Goal: Information Seeking & Learning: Learn about a topic

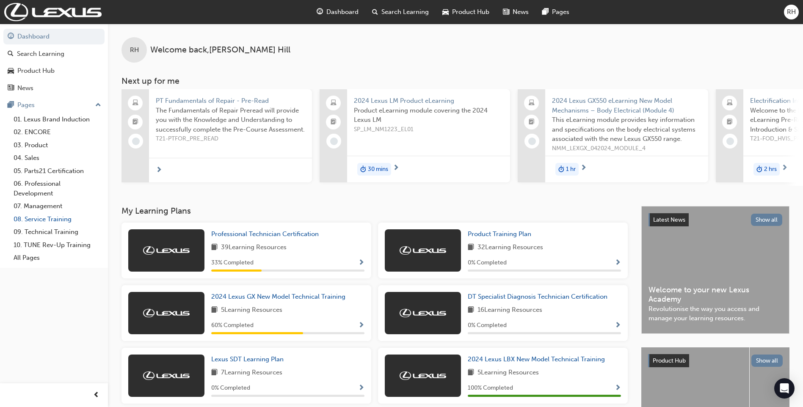
click at [54, 220] on link "08. Service Training" at bounding box center [57, 219] width 94 height 13
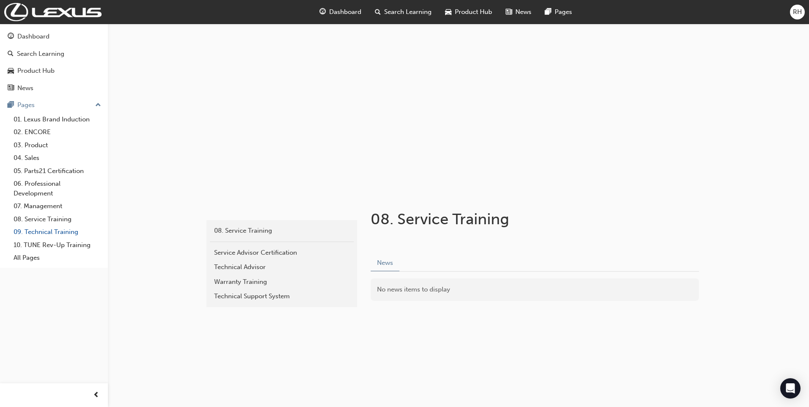
click at [48, 231] on link "09. Technical Training" at bounding box center [57, 232] width 94 height 13
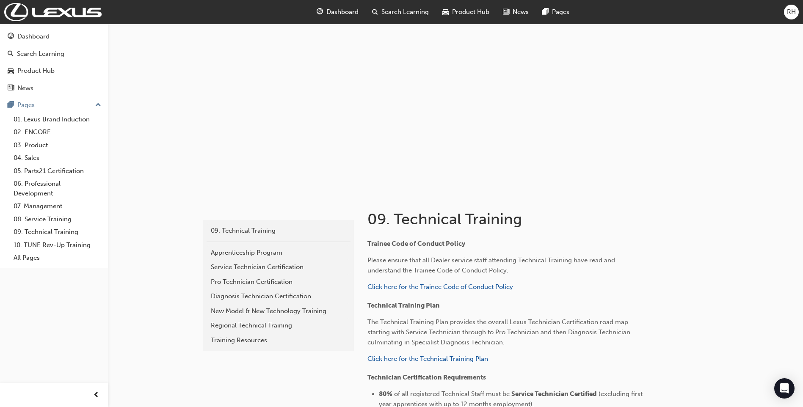
click at [414, 12] on span "Search Learning" at bounding box center [404, 12] width 47 height 10
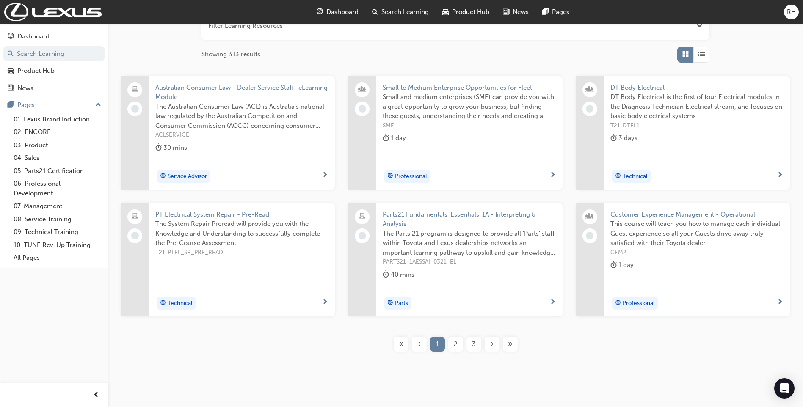
scroll to position [127, 0]
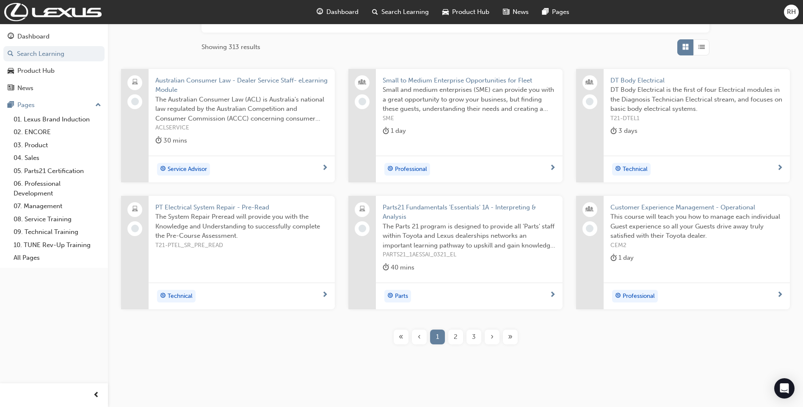
click at [456, 335] on span "2" at bounding box center [456, 337] width 4 height 10
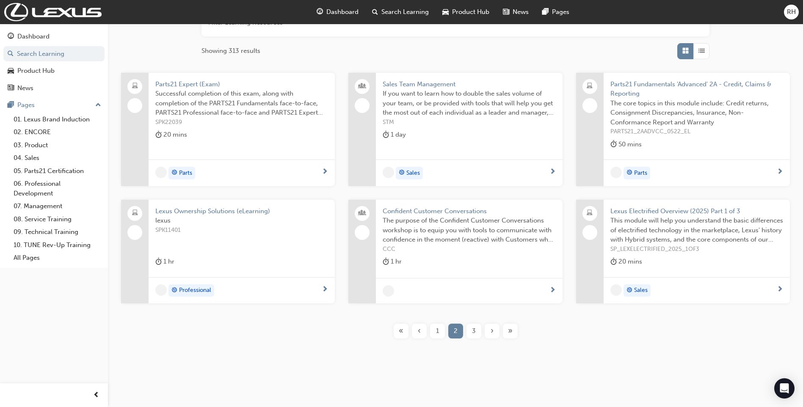
scroll to position [123, 0]
click at [472, 336] on div "3" at bounding box center [473, 331] width 15 height 15
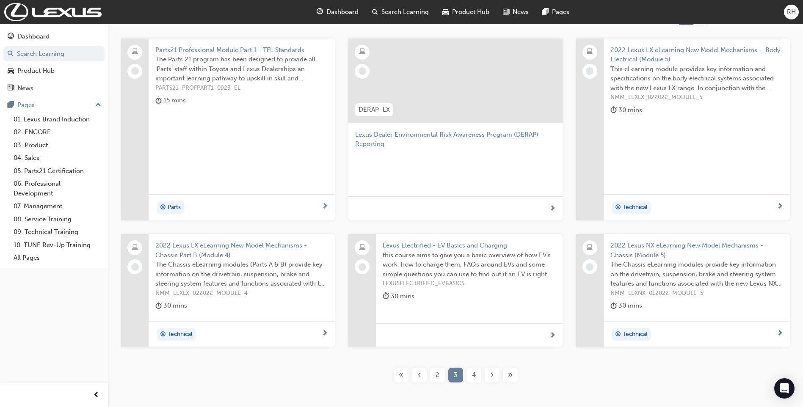
scroll to position [201, 0]
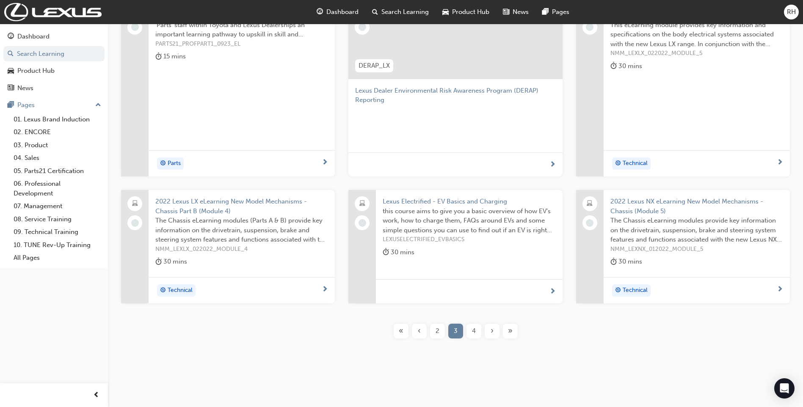
click at [477, 333] on div "4" at bounding box center [473, 331] width 15 height 15
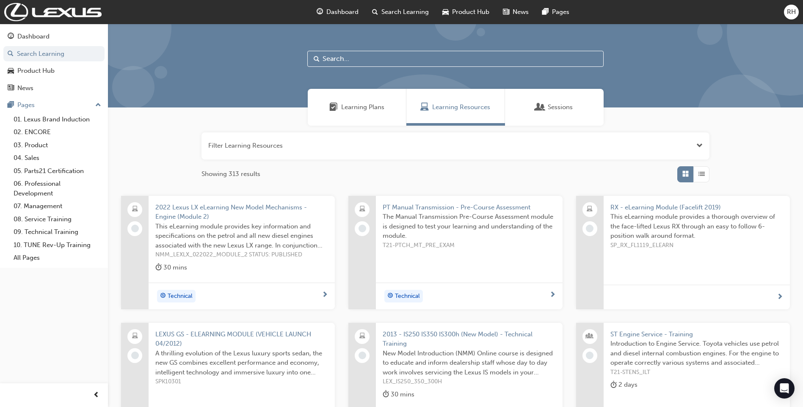
click at [552, 111] on span "Sessions" at bounding box center [560, 107] width 25 height 10
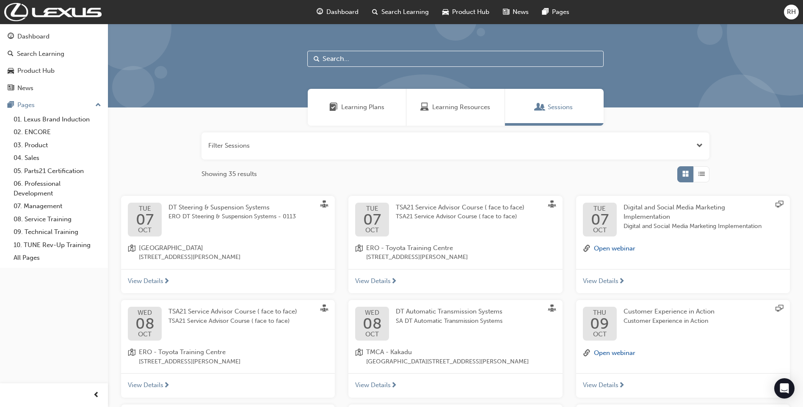
click at [362, 108] on span "Learning Plans" at bounding box center [362, 107] width 43 height 10
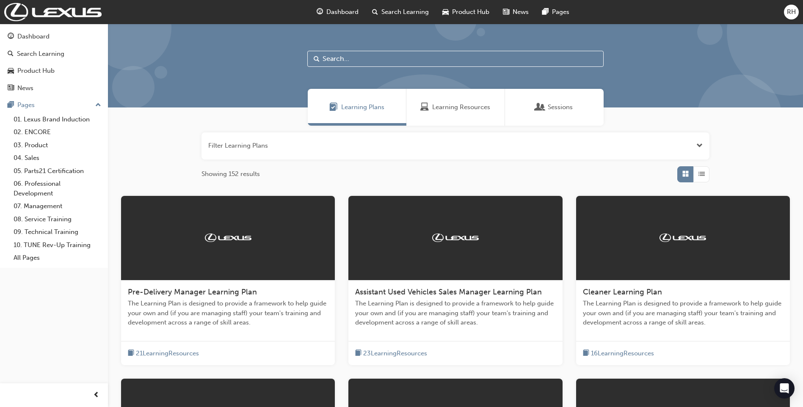
click at [426, 106] on span "Learning Resources" at bounding box center [424, 107] width 8 height 10
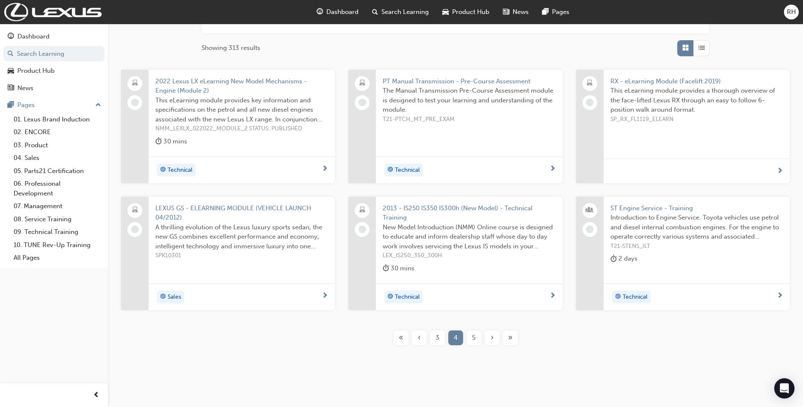
scroll to position [127, 0]
click at [473, 336] on span "5" at bounding box center [473, 337] width 3 height 10
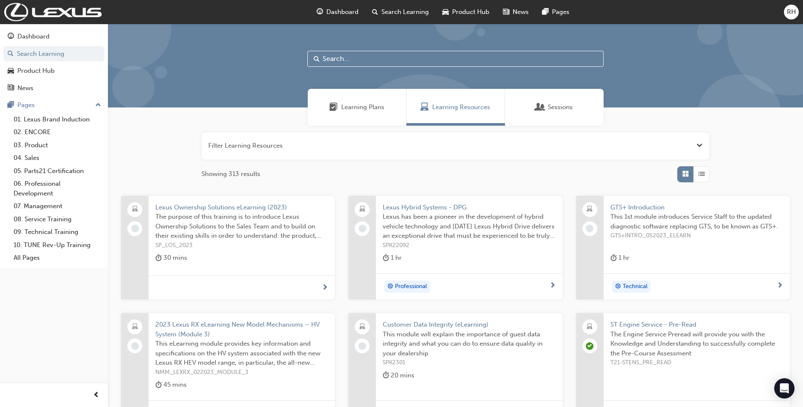
click at [335, 56] on input "text" at bounding box center [455, 59] width 296 height 16
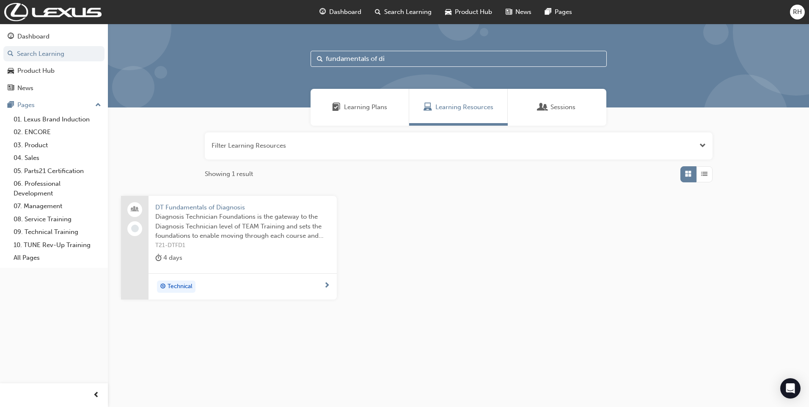
type input "fundamentals of di"
click at [211, 209] on span "DT Fundamentals of Diagnosis" at bounding box center [242, 208] width 175 height 10
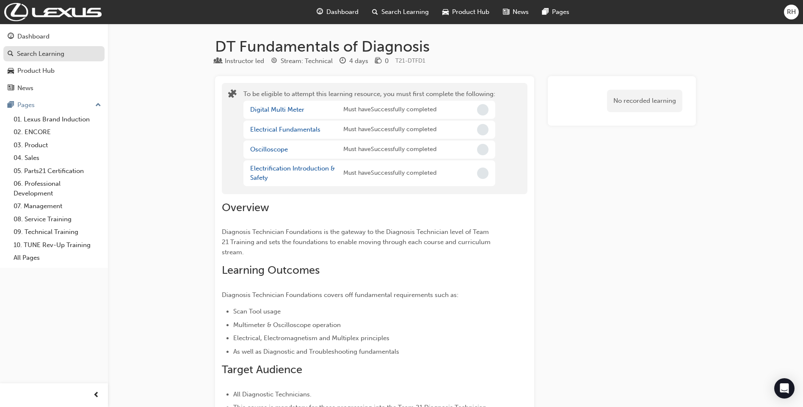
click at [28, 52] on div "Search Learning" at bounding box center [40, 54] width 47 height 10
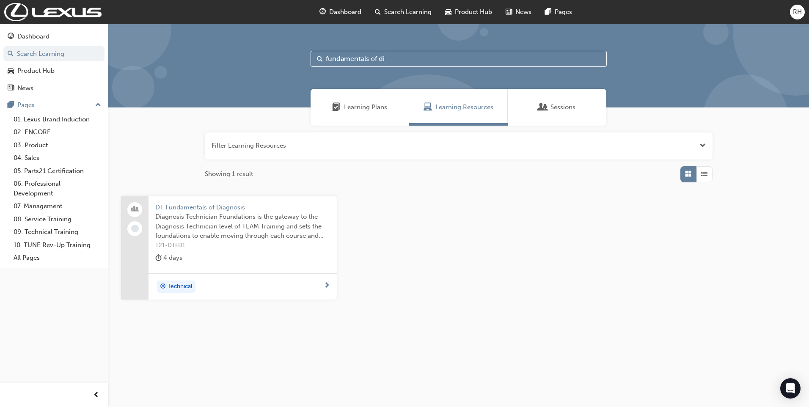
click at [404, 57] on input "fundamentals of di" at bounding box center [459, 59] width 296 height 16
type input "f"
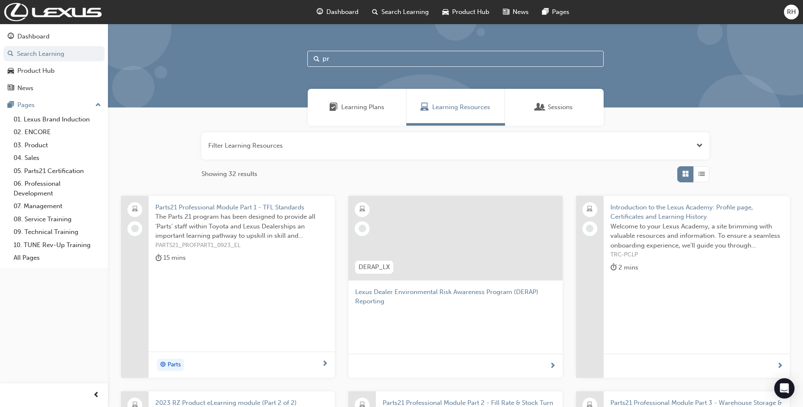
type input "p"
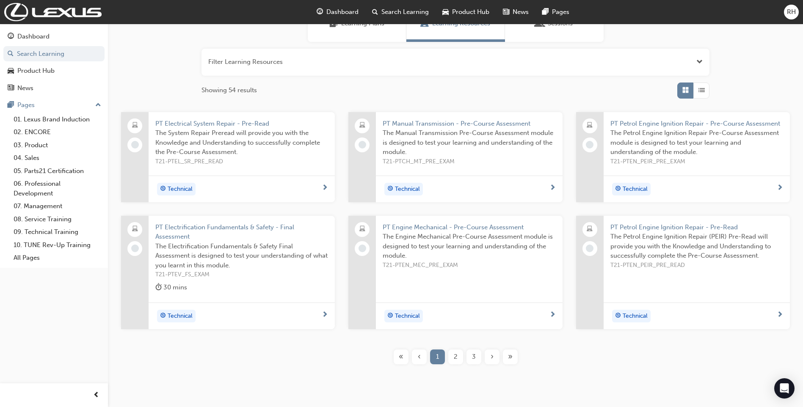
scroll to position [85, 0]
type input "pt"
click at [456, 358] on span "2" at bounding box center [456, 356] width 4 height 10
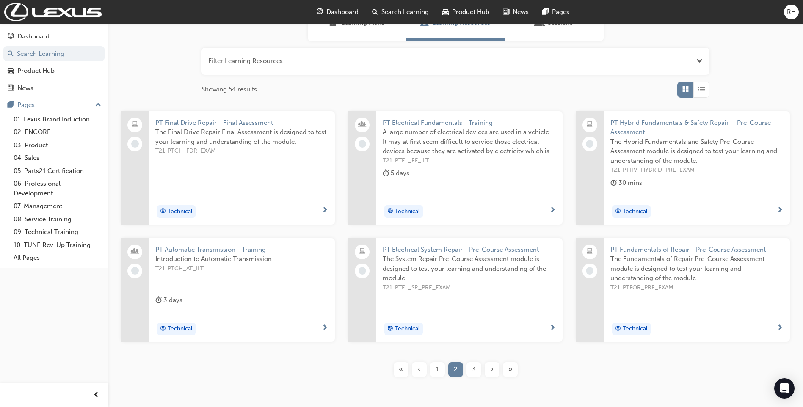
click at [474, 370] on span "3" at bounding box center [474, 370] width 4 height 10
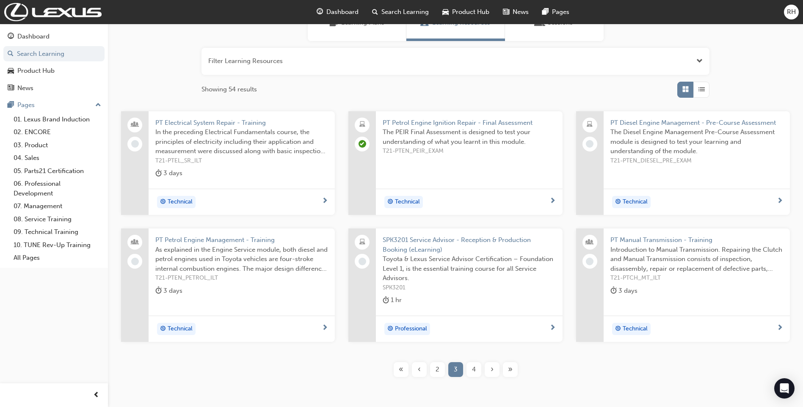
click at [491, 370] on span "›" at bounding box center [492, 370] width 3 height 10
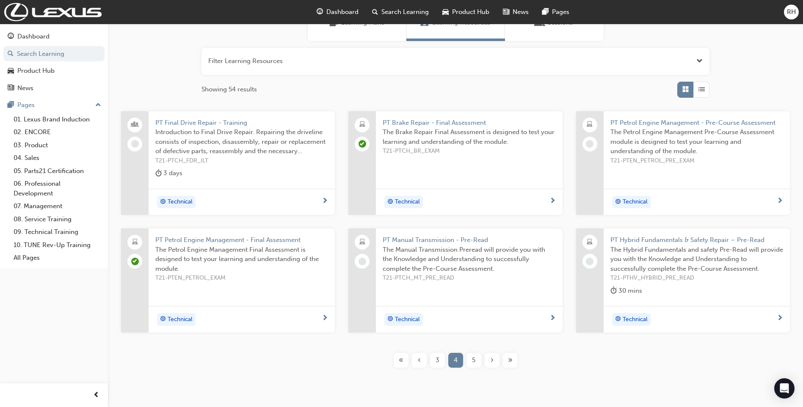
click at [471, 361] on div "5" at bounding box center [473, 360] width 15 height 15
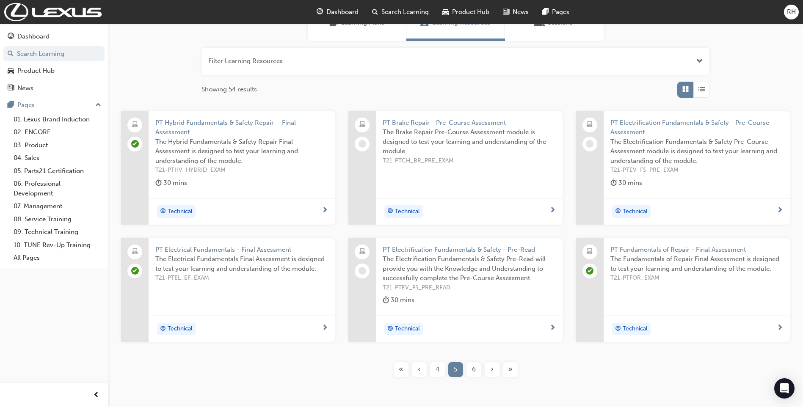
click at [479, 368] on div "6" at bounding box center [473, 369] width 15 height 15
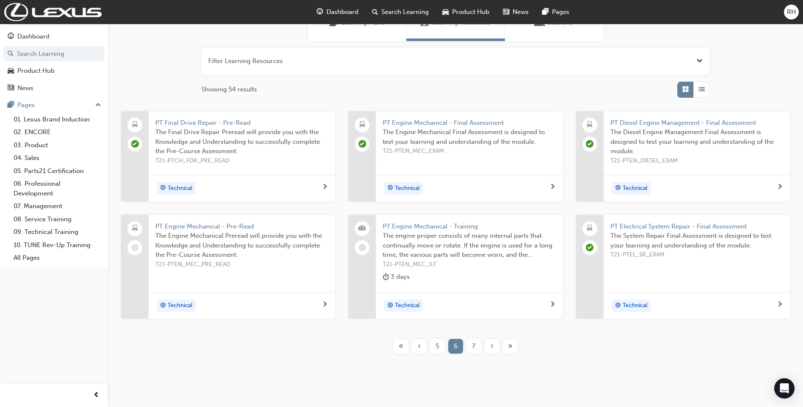
click at [408, 188] on span "Technical" at bounding box center [407, 189] width 25 height 10
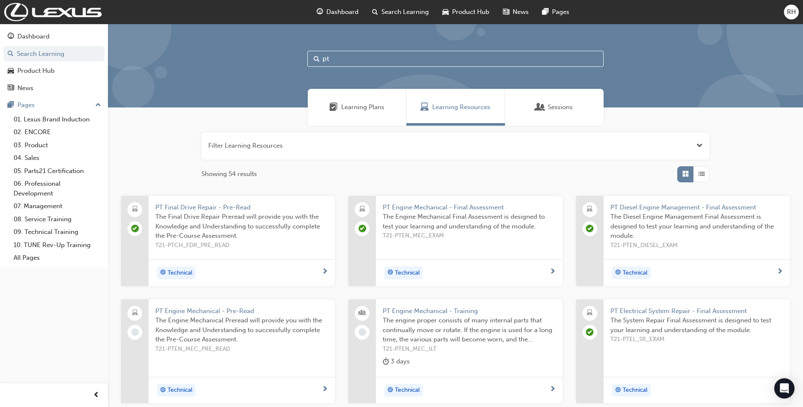
click at [340, 61] on input "pt" at bounding box center [455, 59] width 296 height 16
type input "p"
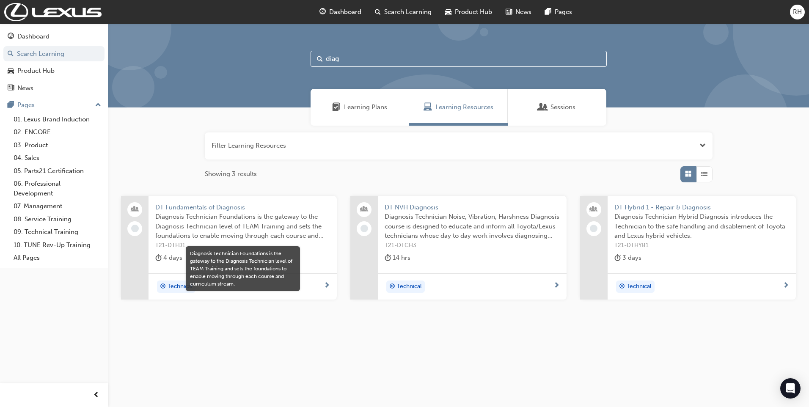
type input "diag"
click at [200, 226] on span "Diagnosis Technician Foundations is the gateway to the Diagnosis Technician lev…" at bounding box center [242, 226] width 175 height 29
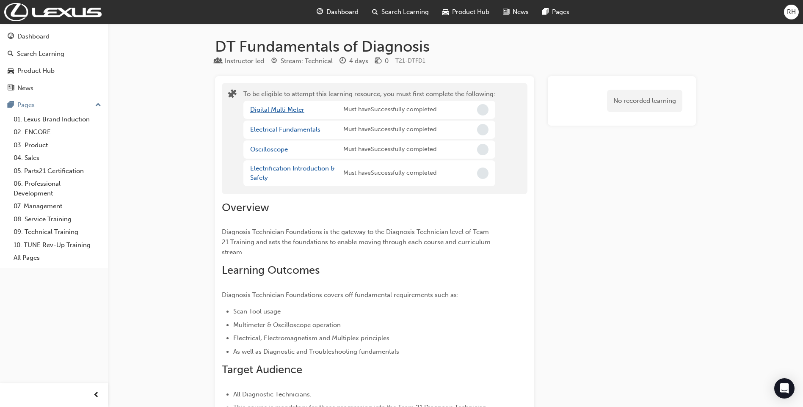
click at [282, 110] on link "Digital Multi Meter" at bounding box center [277, 110] width 54 height 8
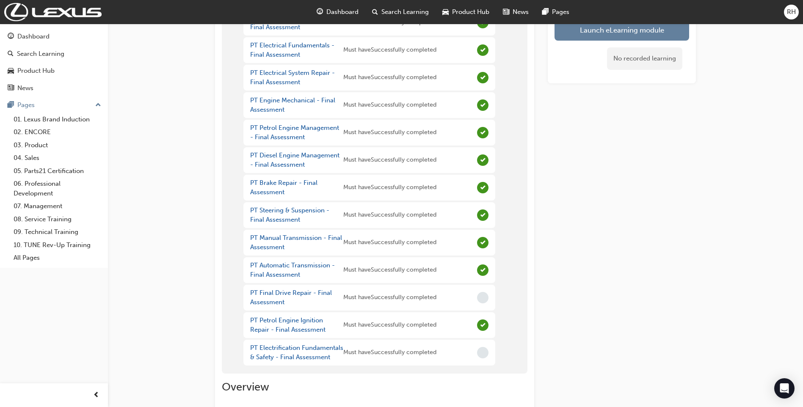
scroll to position [169, 0]
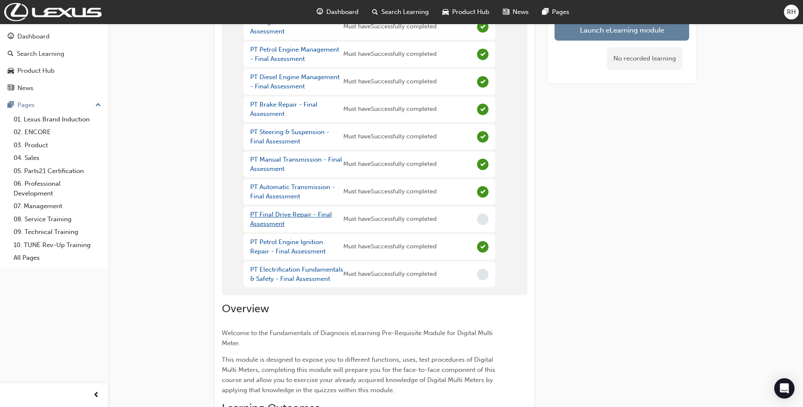
click at [283, 215] on link "PT Final Drive Repair - Final Assessment" at bounding box center [291, 219] width 82 height 17
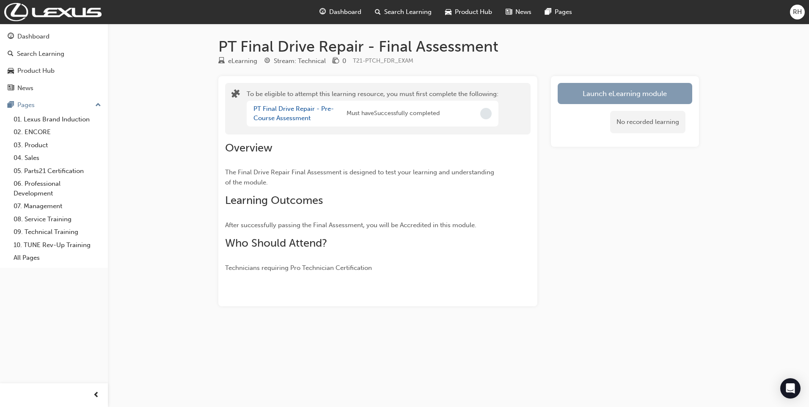
click at [612, 89] on button "Launch eLearning module" at bounding box center [625, 93] width 135 height 21
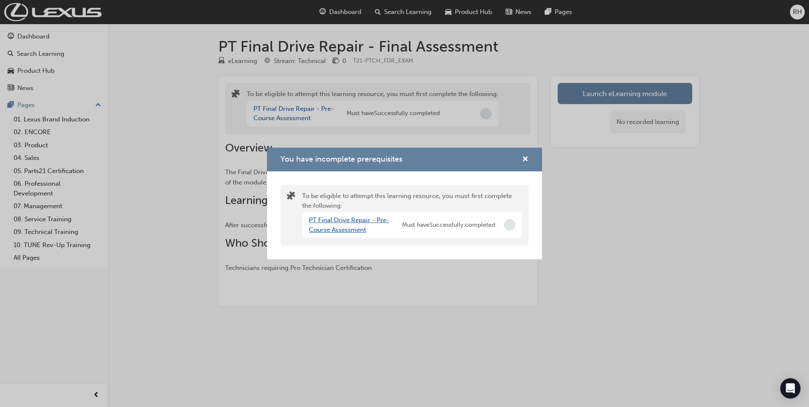
click at [344, 221] on link "PT Final Drive Repair - Pre-Course Assessment" at bounding box center [349, 224] width 80 height 17
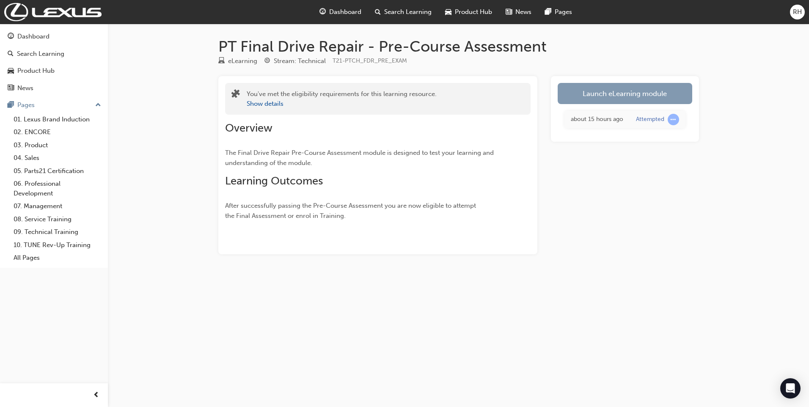
click at [605, 95] on link "Launch eLearning module" at bounding box center [625, 93] width 135 height 21
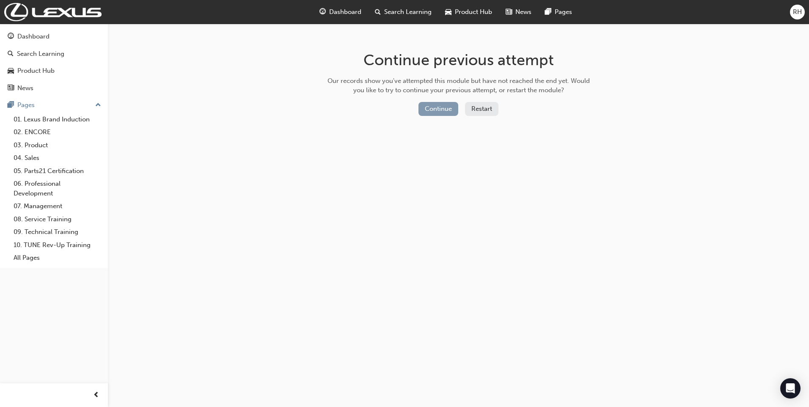
click at [435, 113] on button "Continue" at bounding box center [439, 109] width 40 height 14
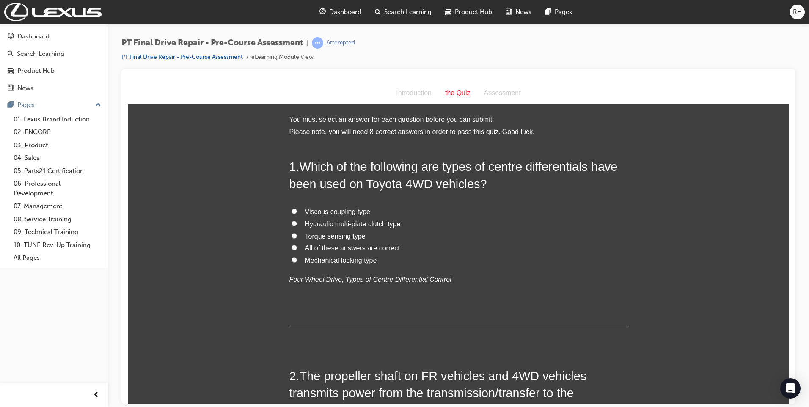
click at [292, 210] on input "Viscous coupling type" at bounding box center [295, 211] width 6 height 6
radio input "true"
click at [292, 246] on input "All of these answers are correct" at bounding box center [295, 248] width 6 height 6
radio input "true"
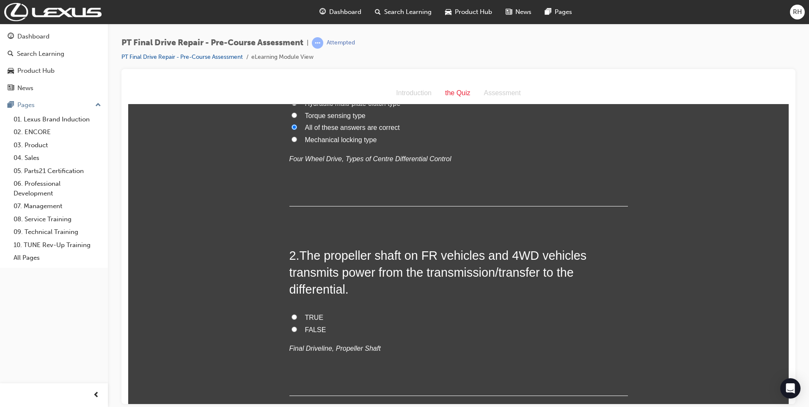
scroll to position [169, 0]
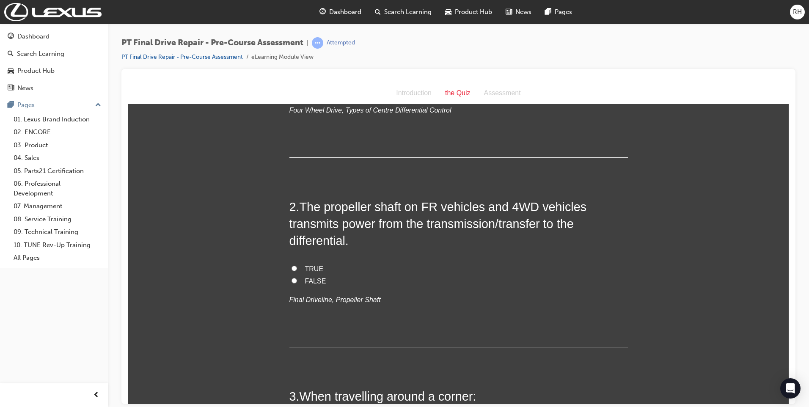
click at [292, 266] on input "TRUE" at bounding box center [295, 268] width 6 height 6
radio input "true"
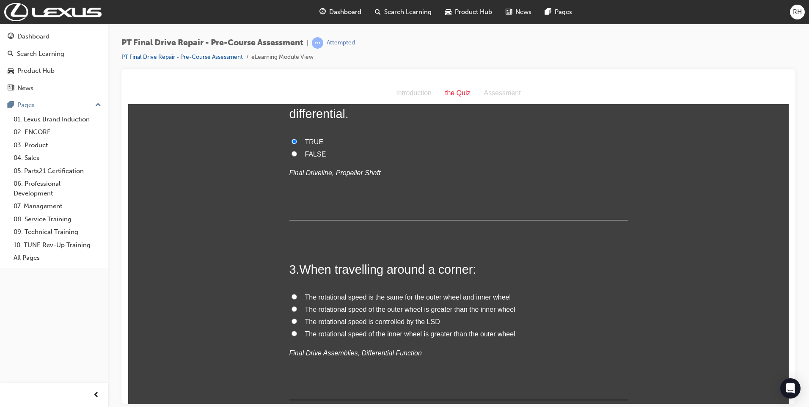
scroll to position [339, 0]
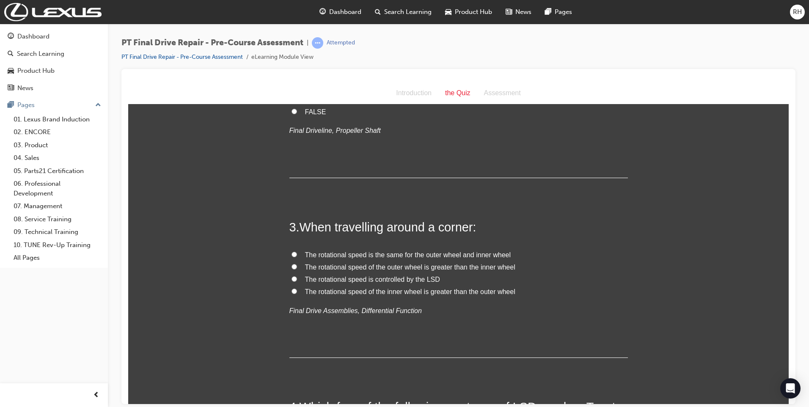
click at [292, 268] on input "The rotational speed of the outer wheel is greater than the inner wheel" at bounding box center [295, 267] width 6 height 6
radio input "true"
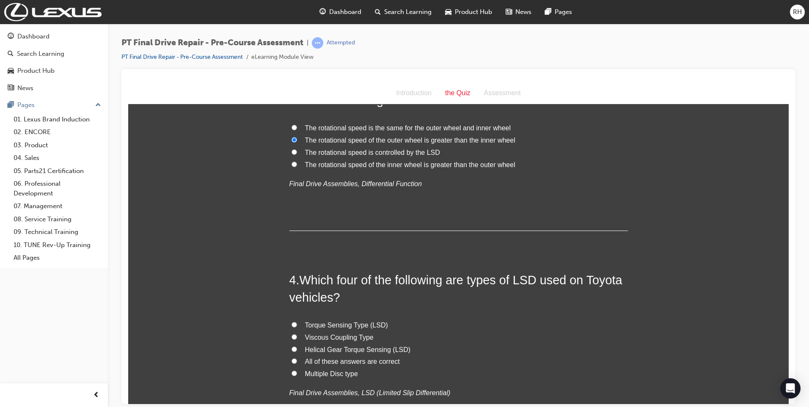
scroll to position [508, 0]
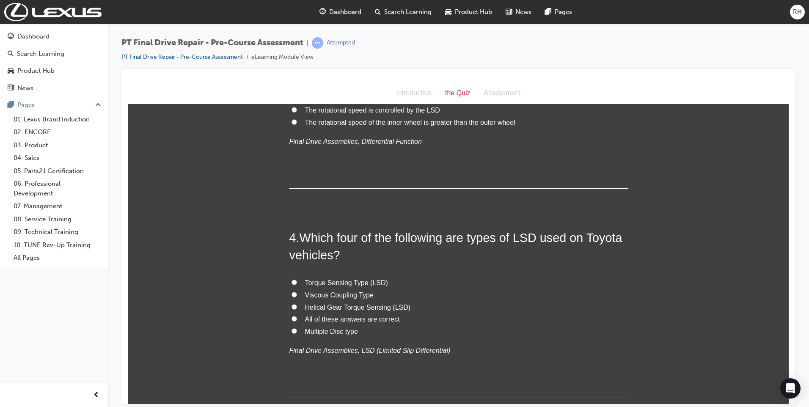
click at [292, 306] on input "Helical Gear Torque Sensing (LSD)" at bounding box center [295, 307] width 6 height 6
radio input "true"
click at [292, 281] on input "Torque Sensing Type (LSD)" at bounding box center [295, 282] width 6 height 6
radio input "true"
click at [292, 319] on input "All of these answers are correct" at bounding box center [295, 319] width 6 height 6
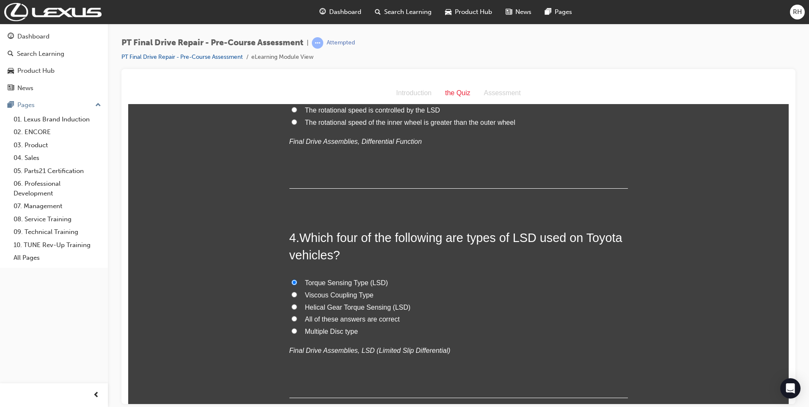
radio input "true"
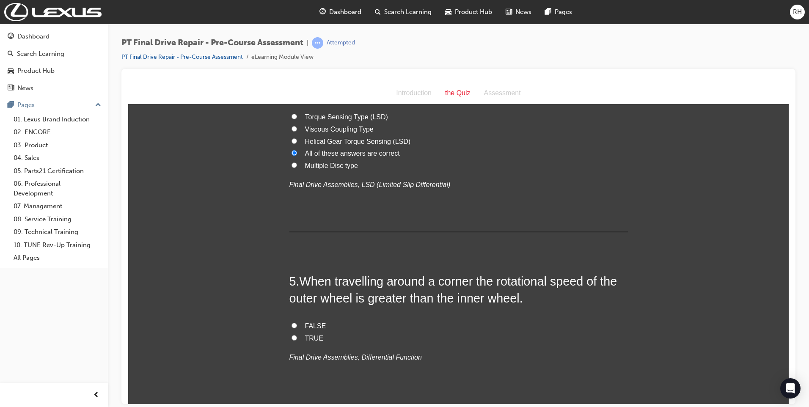
scroll to position [677, 0]
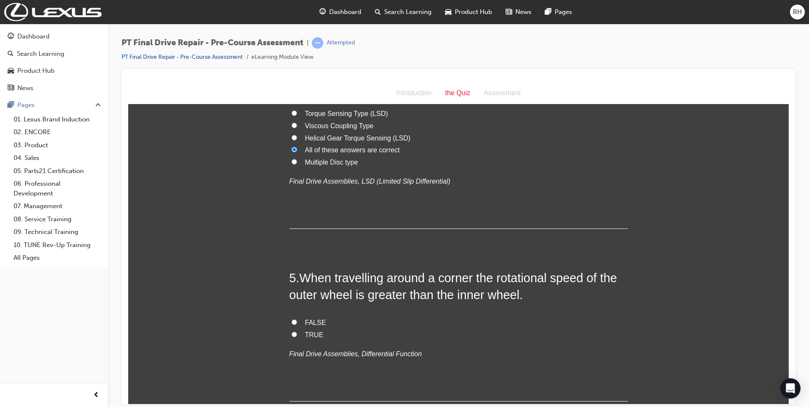
click at [292, 334] on input "TRUE" at bounding box center [295, 334] width 6 height 6
radio input "true"
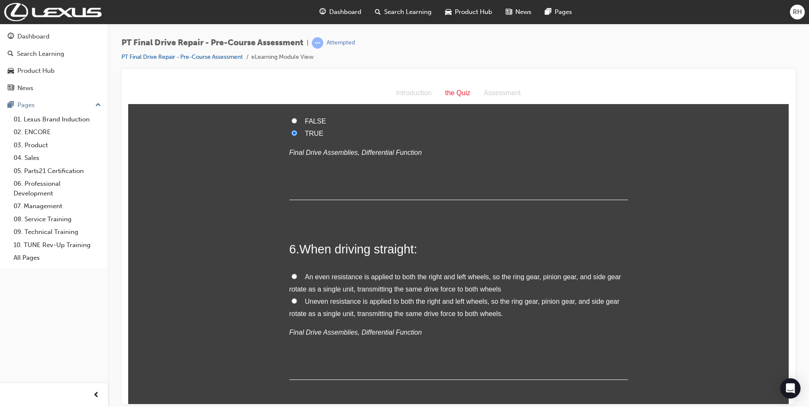
scroll to position [889, 0]
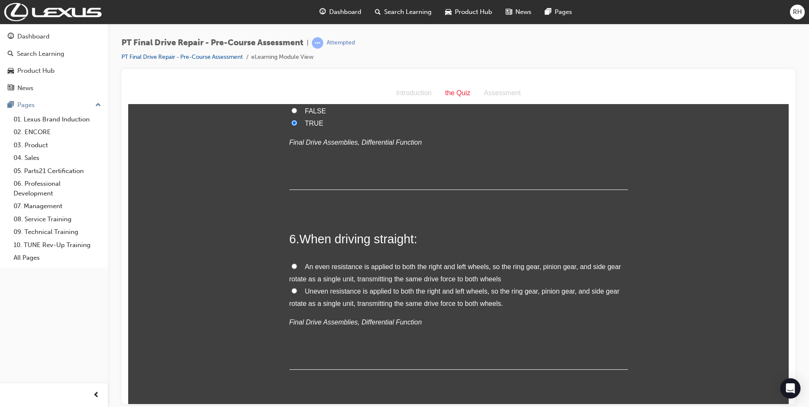
click at [292, 267] on input "An even resistance is applied to both the right and left wheels, so the ring ge…" at bounding box center [295, 266] width 6 height 6
radio input "true"
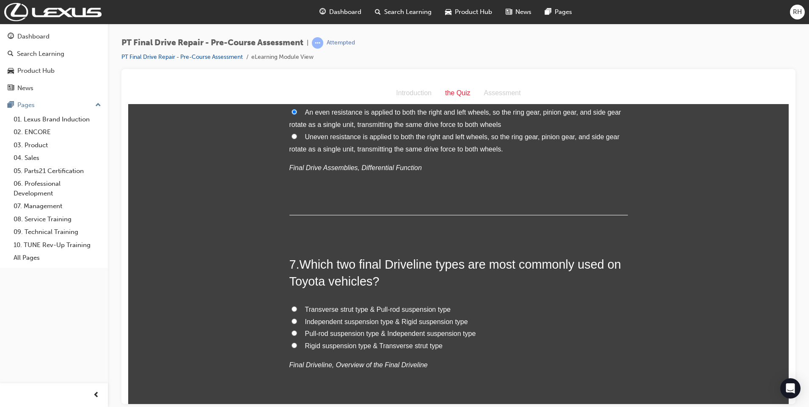
scroll to position [1058, 0]
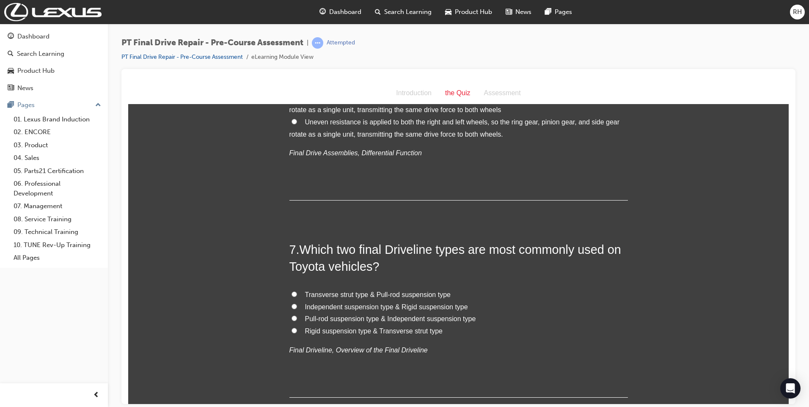
click at [292, 306] on input "Independent suspension type & Rigid suspension type" at bounding box center [295, 306] width 6 height 6
radio input "true"
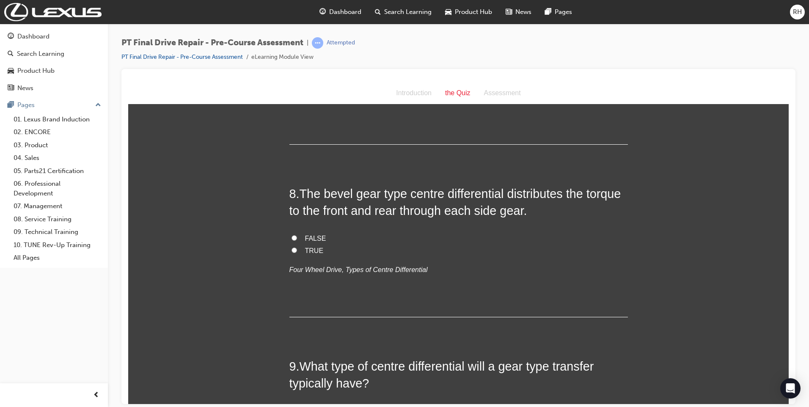
scroll to position [1312, 0]
click at [292, 251] on input "TRUE" at bounding box center [295, 249] width 6 height 6
radio input "true"
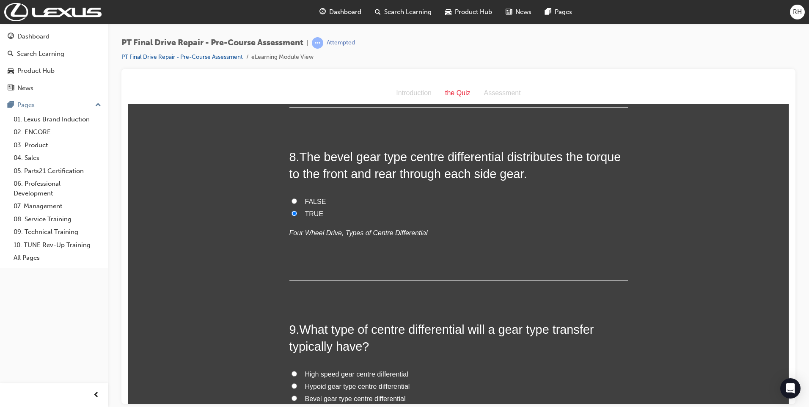
scroll to position [1439, 0]
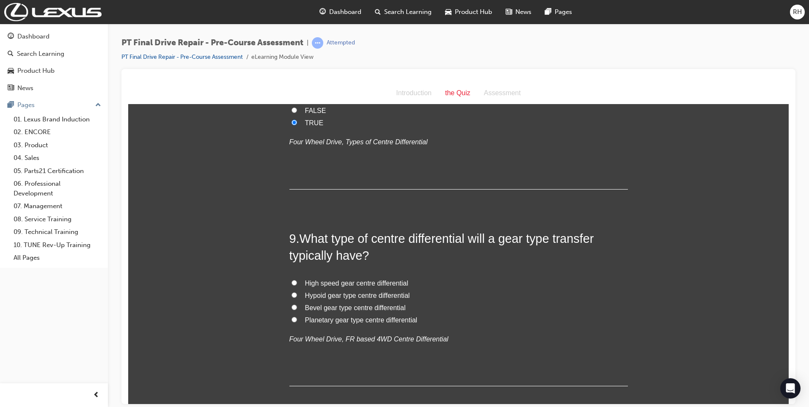
click at [292, 281] on input "High speed gear centre differential" at bounding box center [295, 283] width 6 height 6
radio input "true"
click at [290, 299] on label "Hypoid gear type centre differential" at bounding box center [459, 296] width 339 height 12
click at [292, 298] on input "Hypoid gear type centre differential" at bounding box center [295, 295] width 6 height 6
radio input "true"
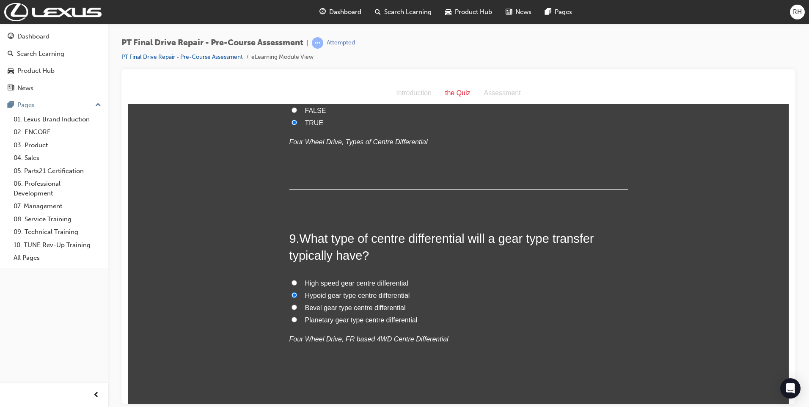
click at [292, 284] on input "High speed gear centre differential" at bounding box center [295, 283] width 6 height 6
radio input "true"
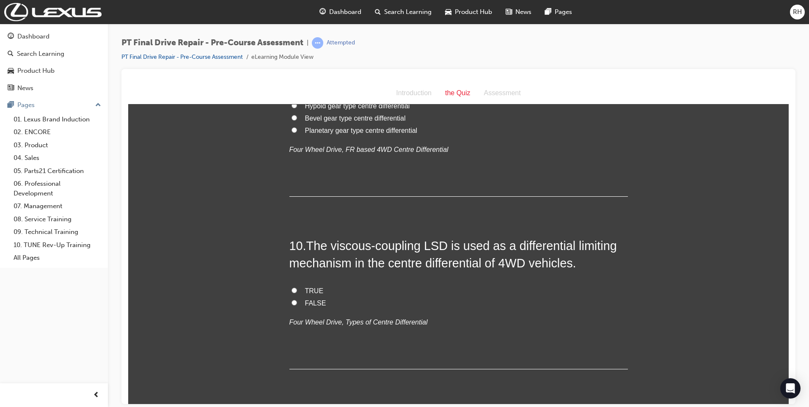
scroll to position [1651, 0]
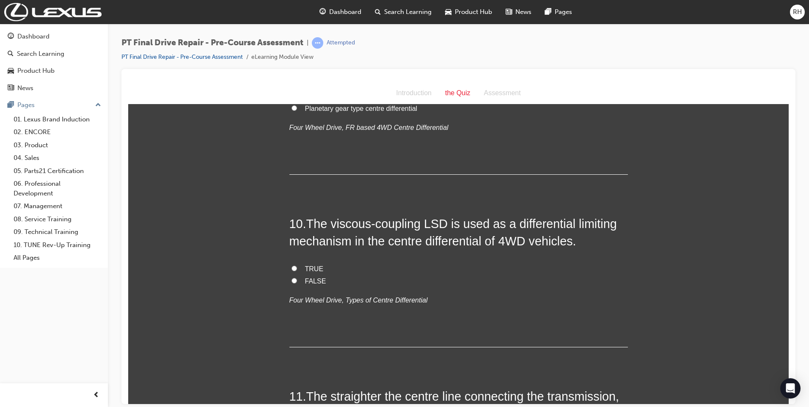
click at [292, 269] on input "TRUE" at bounding box center [295, 268] width 6 height 6
radio input "true"
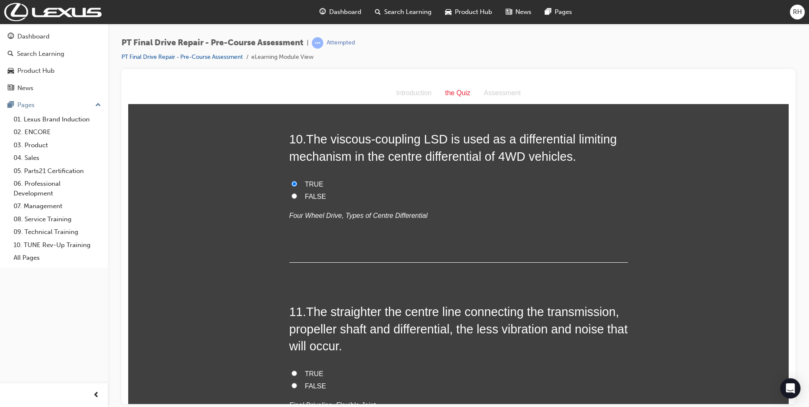
scroll to position [1778, 0]
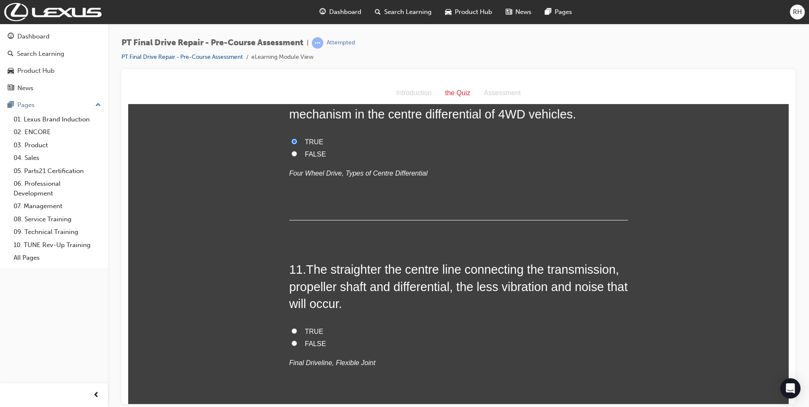
click at [292, 332] on input "TRUE" at bounding box center [295, 331] width 6 height 6
radio input "true"
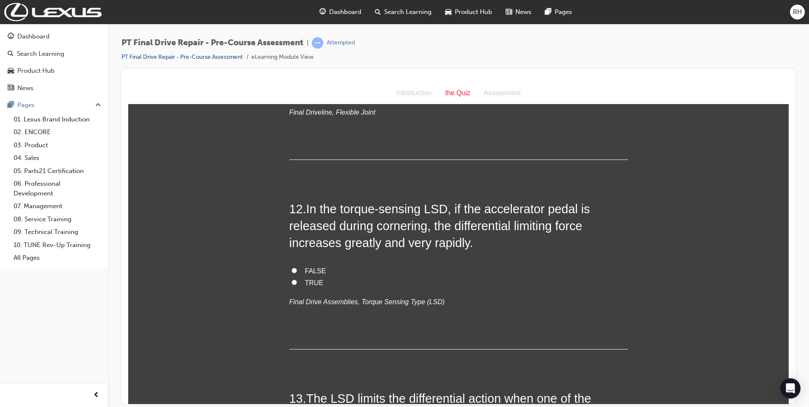
scroll to position [2032, 0]
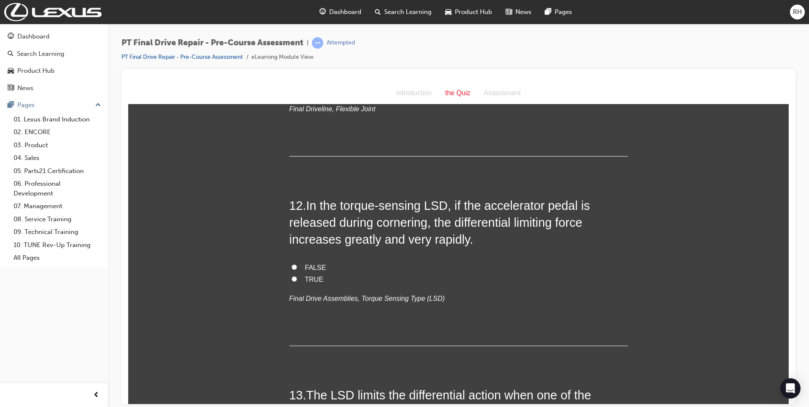
click at [292, 265] on input "FALSE" at bounding box center [295, 267] width 6 height 6
radio input "true"
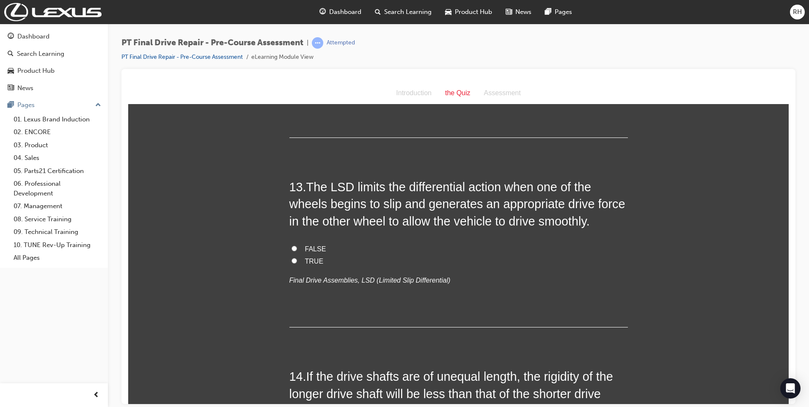
scroll to position [2243, 0]
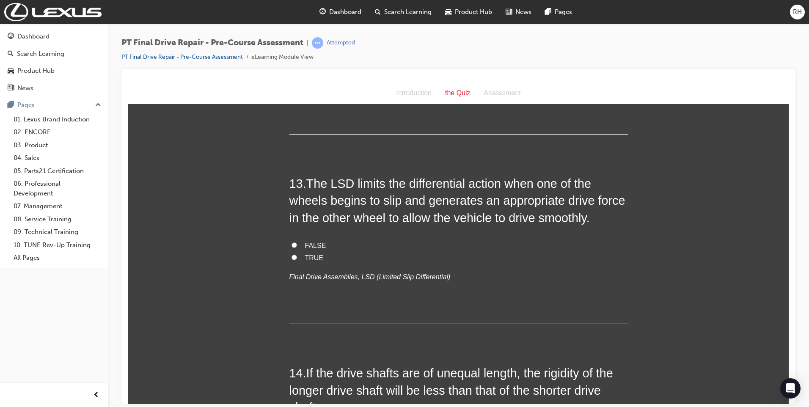
click at [295, 256] on label "TRUE" at bounding box center [459, 258] width 339 height 12
click at [295, 256] on input "TRUE" at bounding box center [295, 257] width 6 height 6
radio input "true"
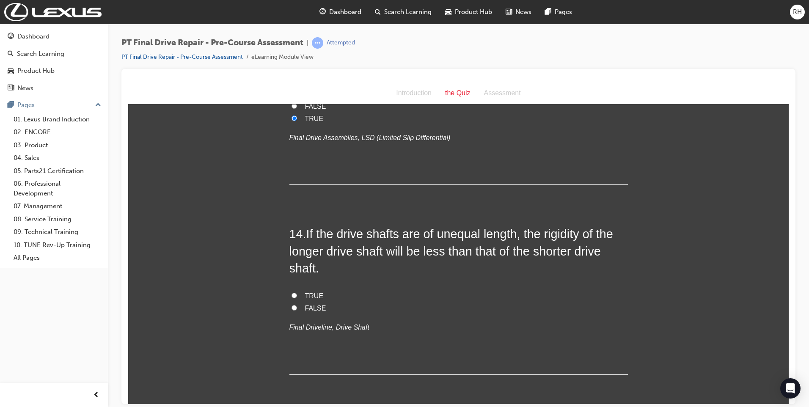
scroll to position [2413, 0]
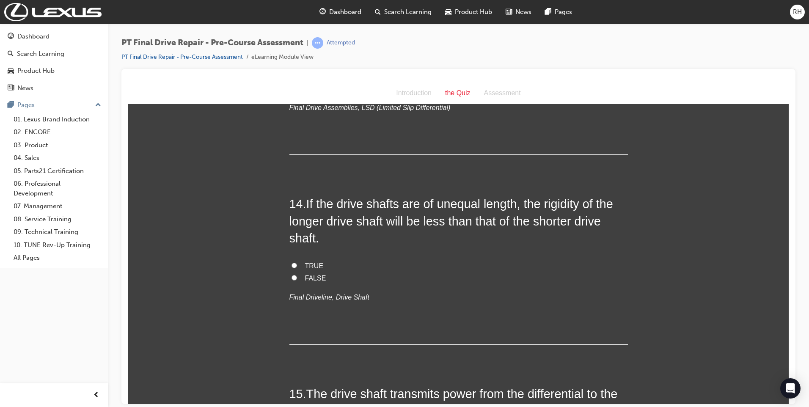
click at [292, 266] on input "TRUE" at bounding box center [295, 265] width 6 height 6
radio input "true"
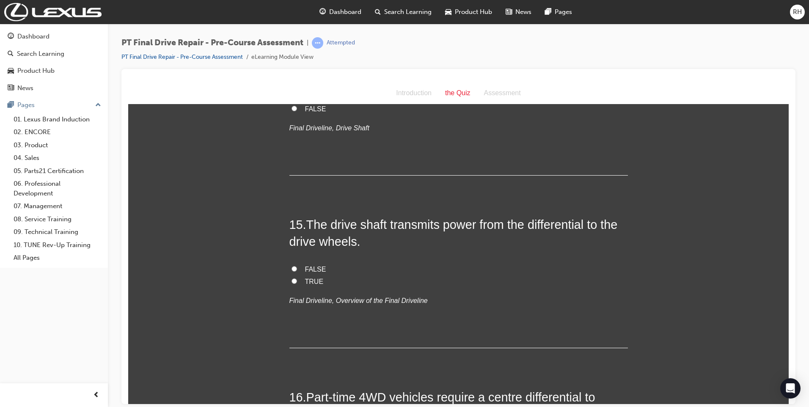
scroll to position [2540, 0]
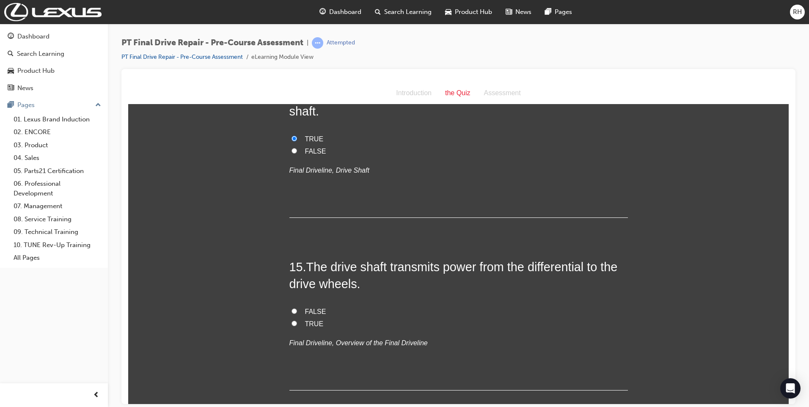
click at [292, 324] on input "TRUE" at bounding box center [295, 323] width 6 height 6
radio input "true"
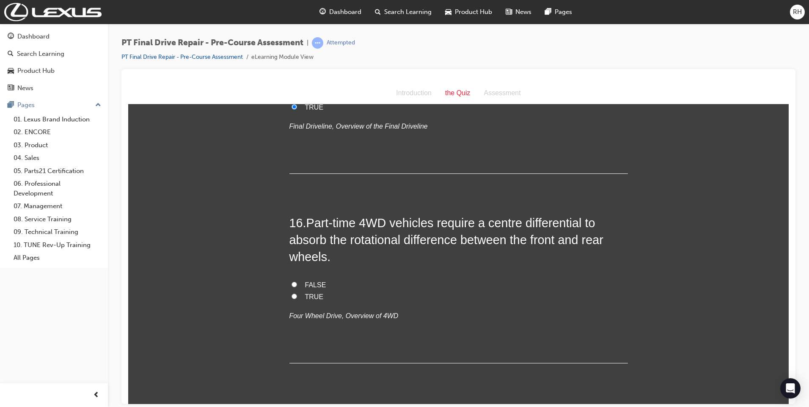
scroll to position [2794, 0]
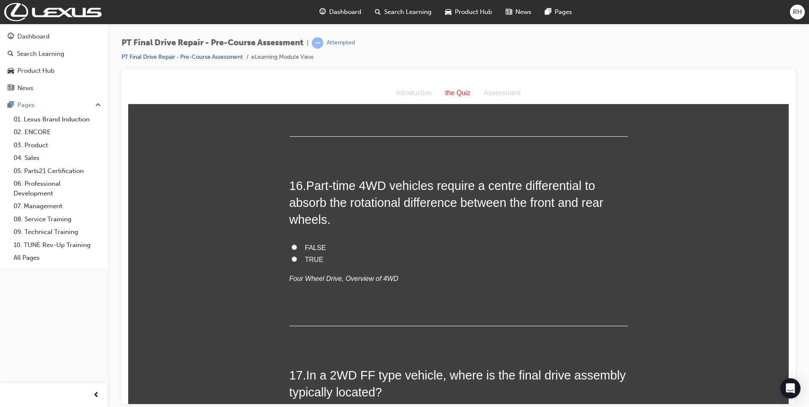
click at [292, 246] on input "FALSE" at bounding box center [295, 247] width 6 height 6
radio input "true"
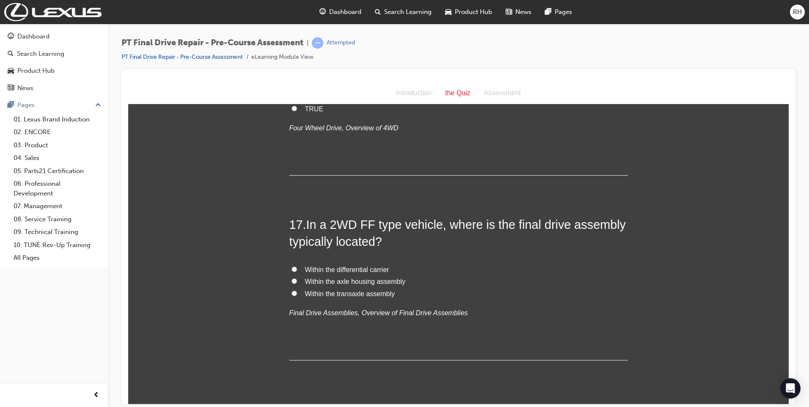
scroll to position [2963, 0]
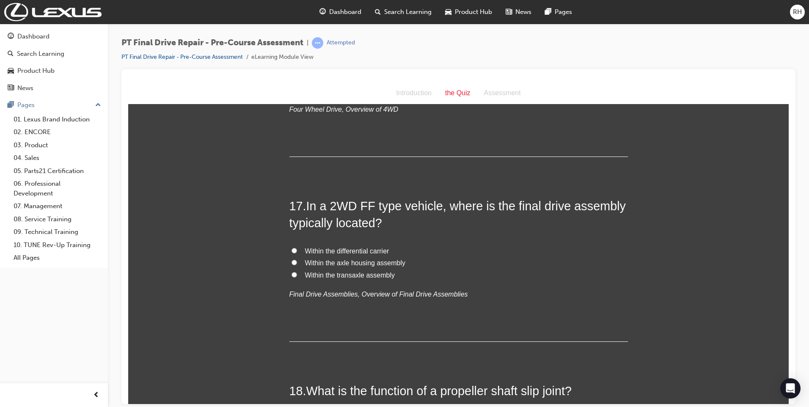
click at [292, 274] on input "Within the transaxle assembly" at bounding box center [295, 275] width 6 height 6
radio input "true"
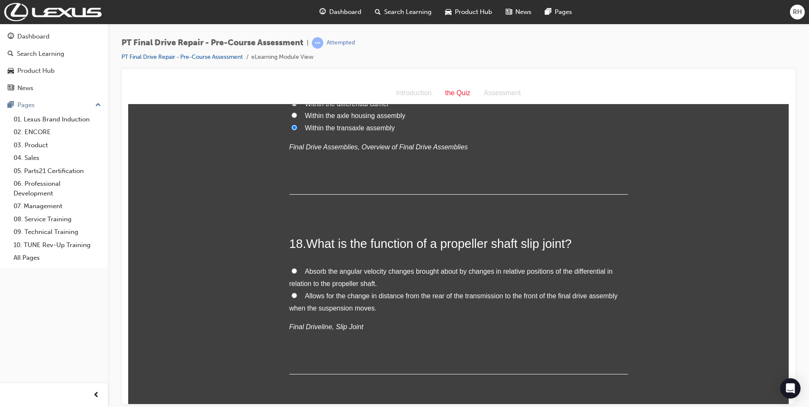
scroll to position [3132, 0]
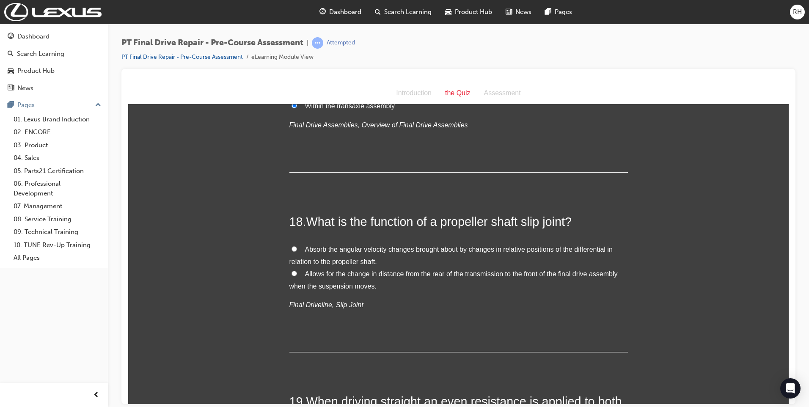
click at [292, 274] on input "Allows for the change in distance from the rear of the transmission to the fron…" at bounding box center [295, 273] width 6 height 6
radio input "true"
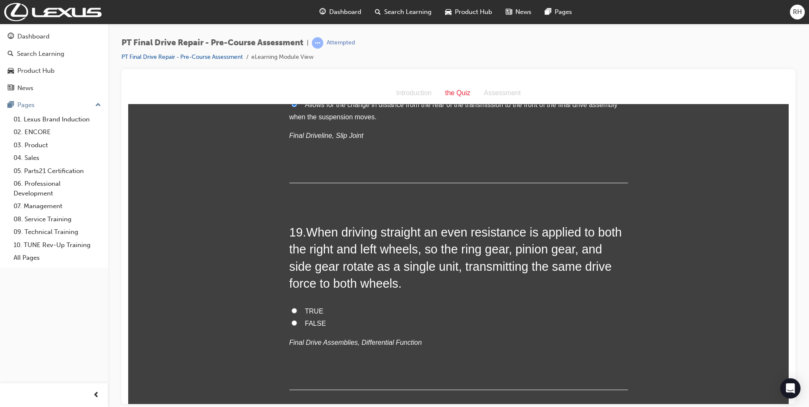
scroll to position [3344, 0]
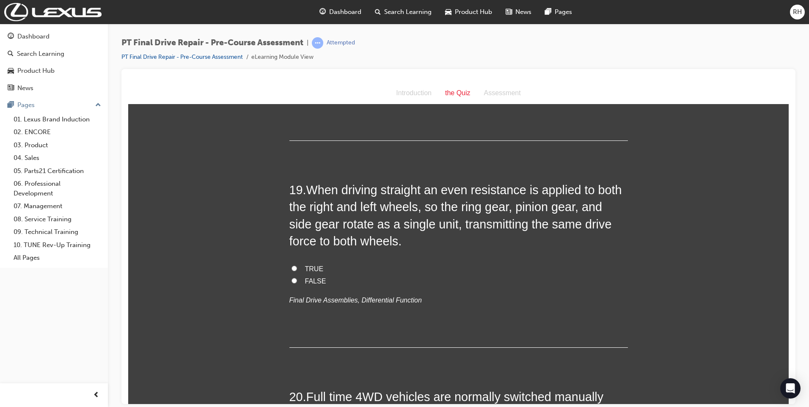
click at [294, 266] on label "TRUE" at bounding box center [459, 269] width 339 height 12
click at [294, 266] on input "TRUE" at bounding box center [295, 268] width 6 height 6
radio input "true"
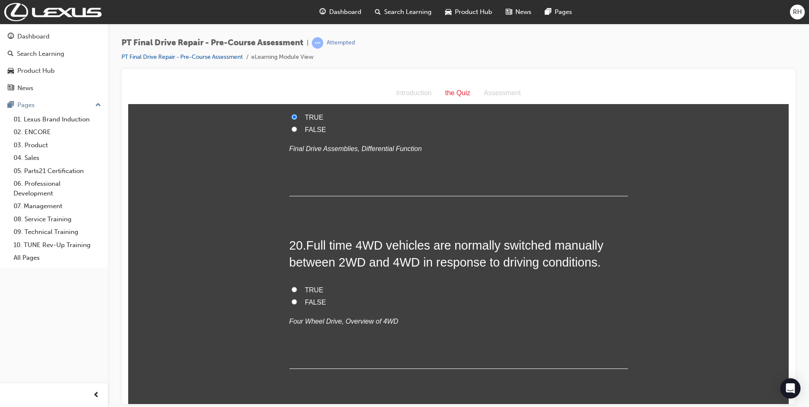
scroll to position [3556, 0]
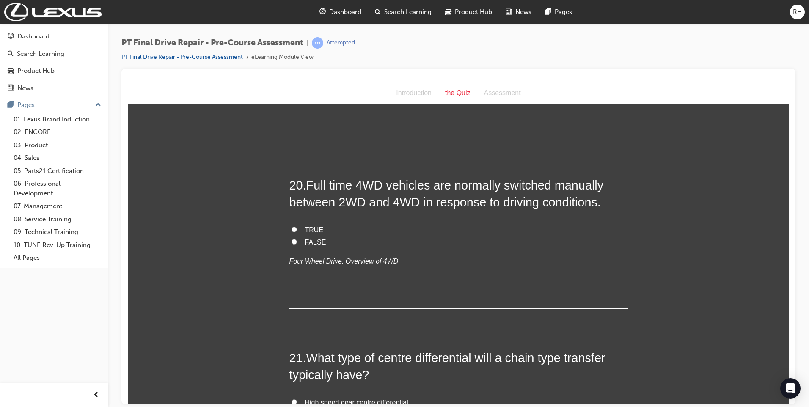
click at [292, 243] on input "FALSE" at bounding box center [295, 242] width 6 height 6
radio input "true"
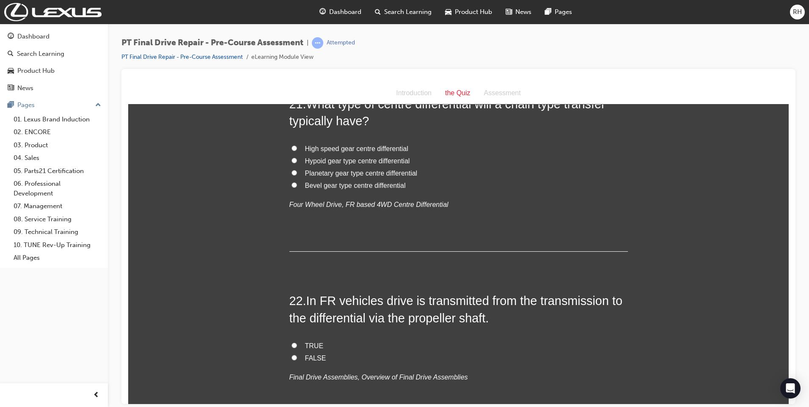
scroll to position [3767, 0]
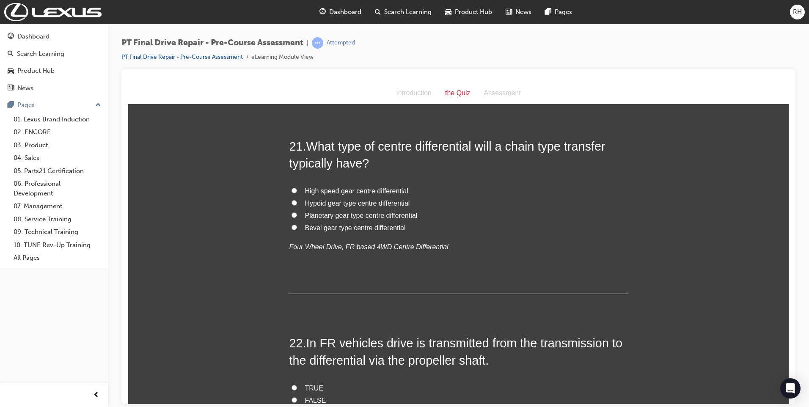
click at [292, 217] on input "Planetary gear type centre differential" at bounding box center [295, 215] width 6 height 6
radio input "true"
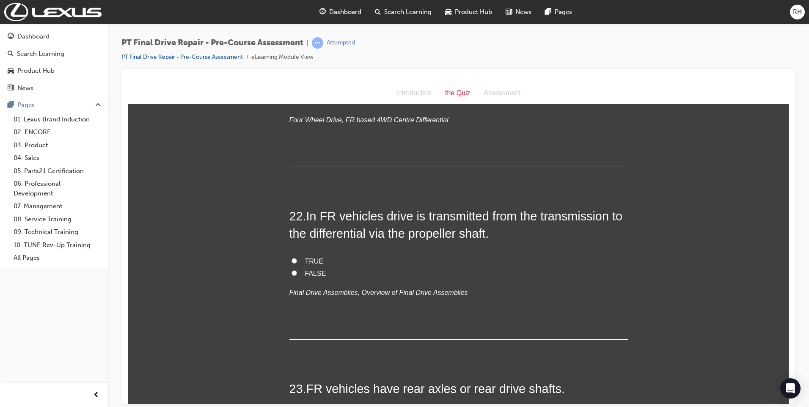
click at [292, 259] on input "TRUE" at bounding box center [295, 261] width 6 height 6
radio input "true"
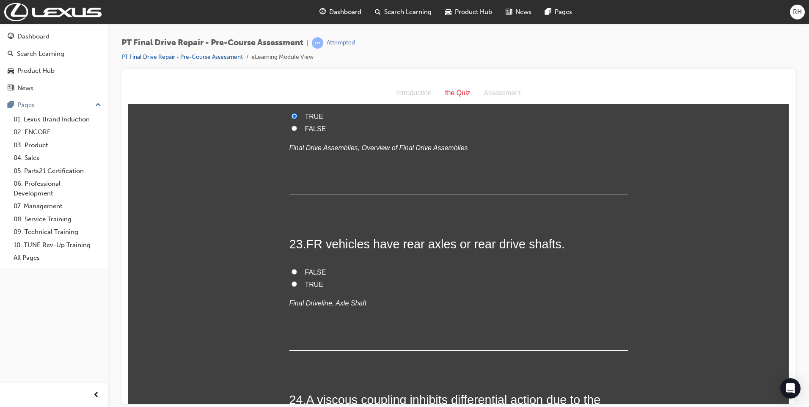
scroll to position [4063, 0]
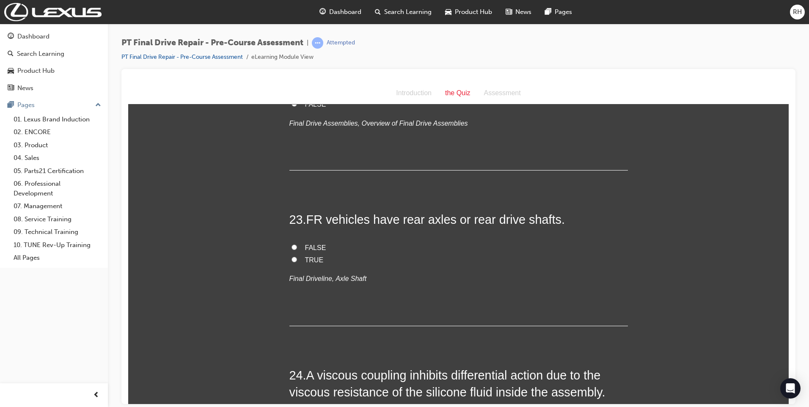
click at [292, 257] on input "TRUE" at bounding box center [295, 260] width 6 height 6
radio input "true"
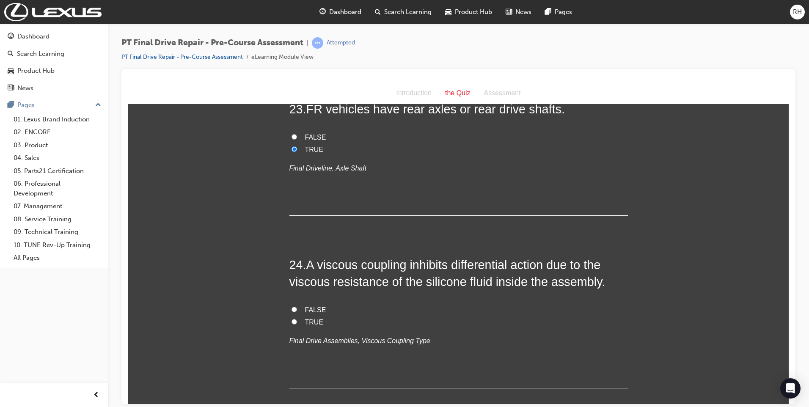
scroll to position [4190, 0]
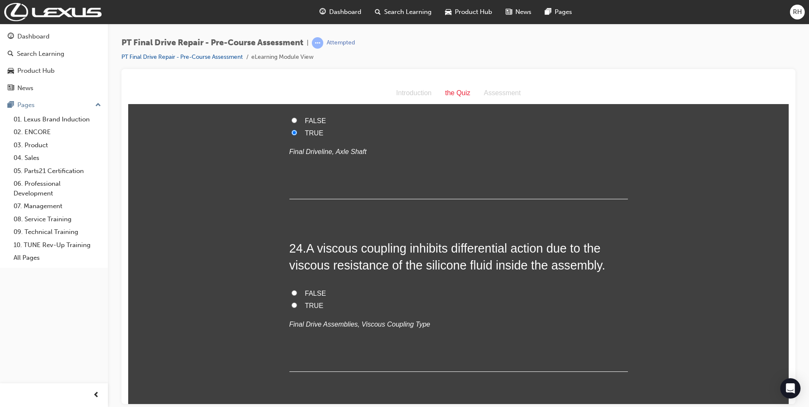
click at [292, 305] on input "TRUE" at bounding box center [295, 305] width 6 height 6
radio input "true"
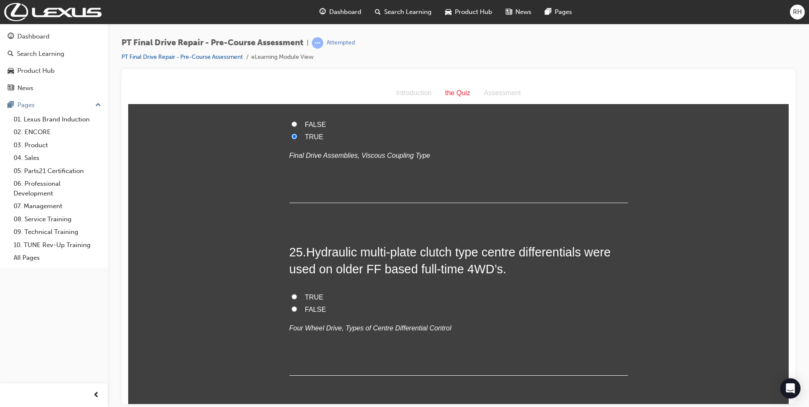
scroll to position [4360, 0]
click at [292, 297] on input "TRUE" at bounding box center [295, 296] width 6 height 6
radio input "true"
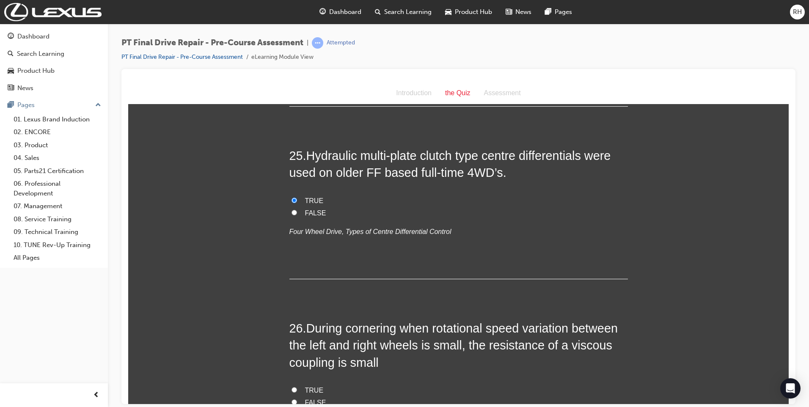
scroll to position [4529, 0]
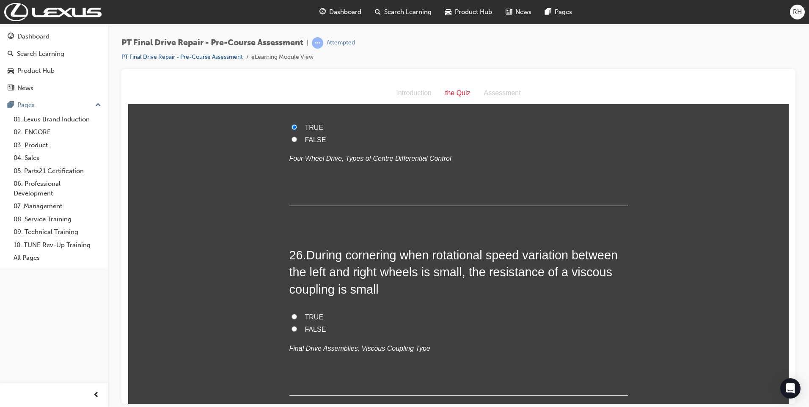
click at [292, 317] on input "TRUE" at bounding box center [295, 317] width 6 height 6
radio input "true"
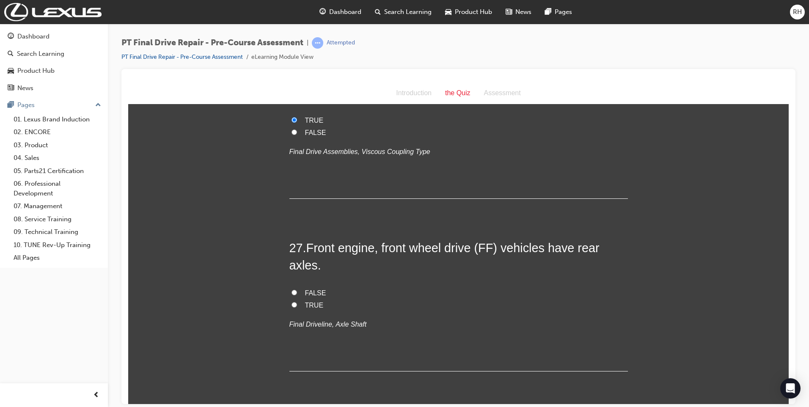
scroll to position [4741, 0]
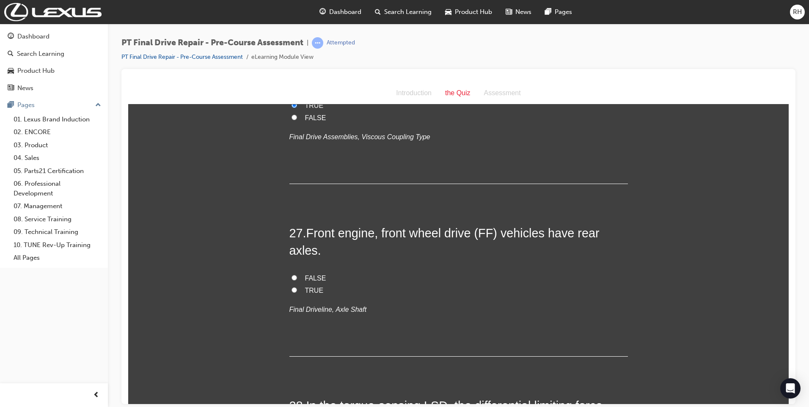
click at [292, 277] on input "FALSE" at bounding box center [295, 278] width 6 height 6
radio input "true"
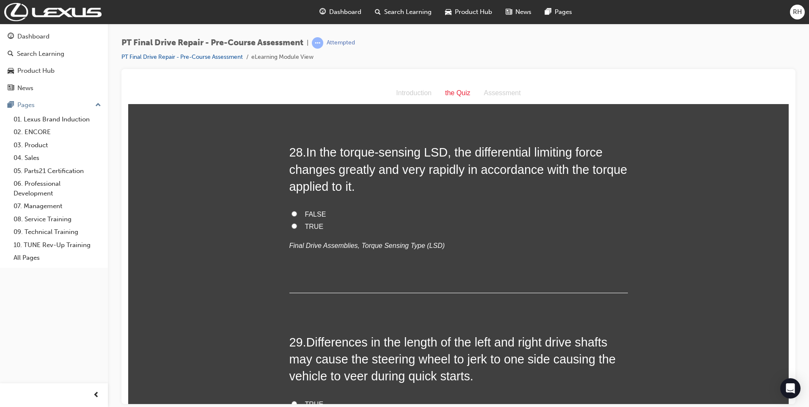
scroll to position [4995, 0]
click at [292, 226] on input "TRUE" at bounding box center [295, 226] width 6 height 6
radio input "true"
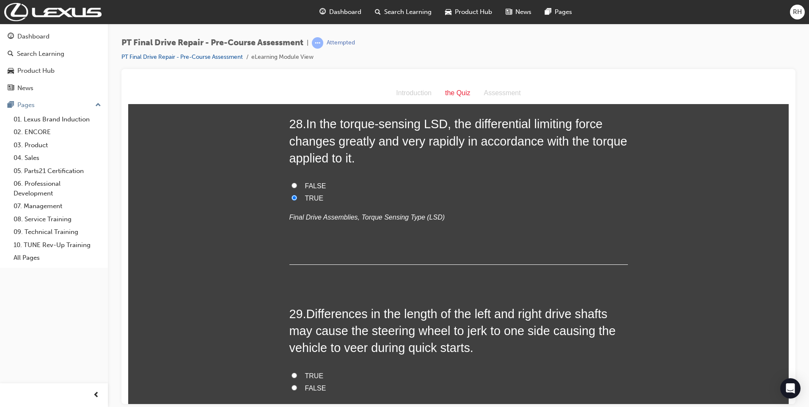
scroll to position [5164, 0]
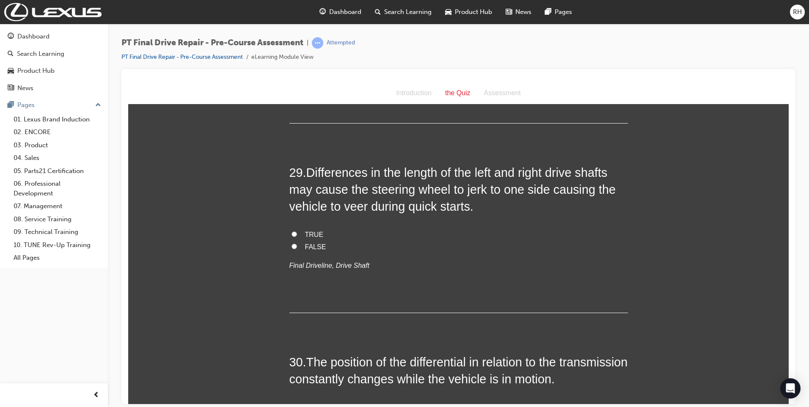
click at [292, 232] on input "TRUE" at bounding box center [295, 234] width 6 height 6
radio input "true"
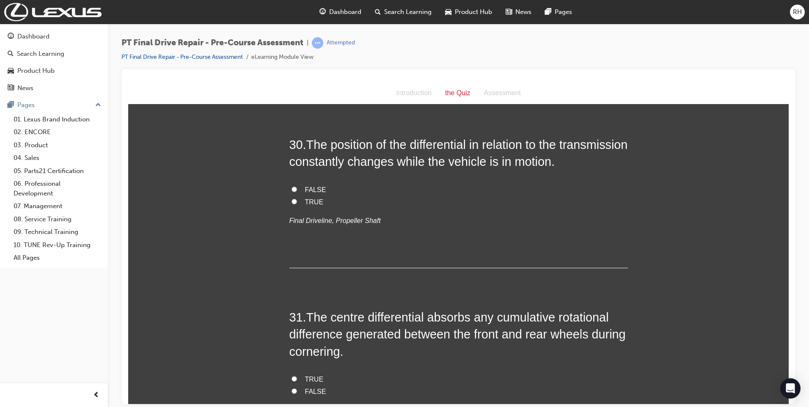
scroll to position [5333, 0]
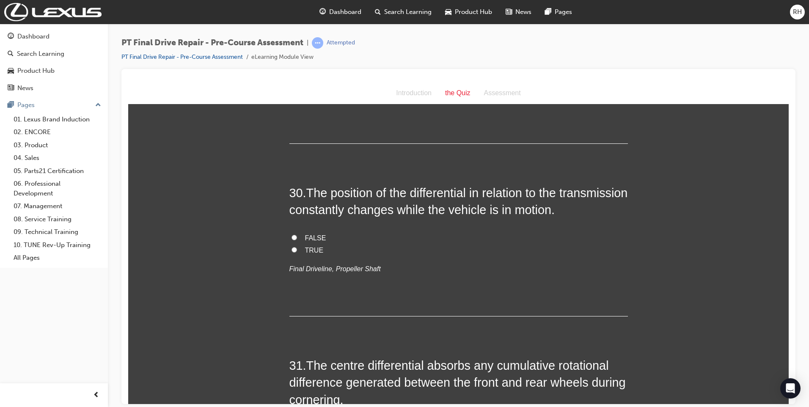
click at [292, 248] on input "TRUE" at bounding box center [295, 250] width 6 height 6
radio input "true"
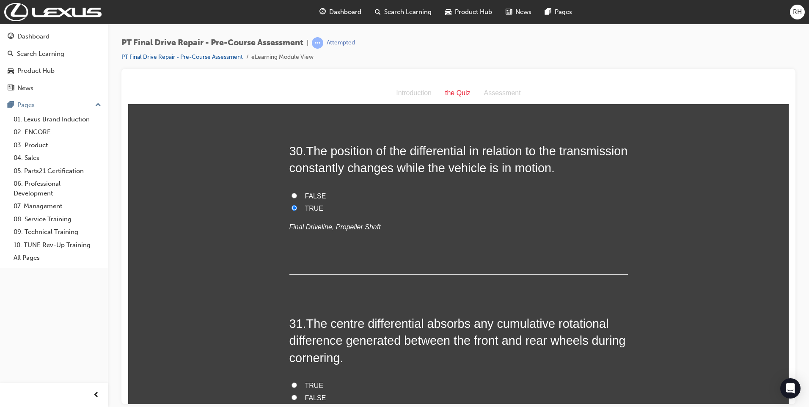
scroll to position [5499, 0]
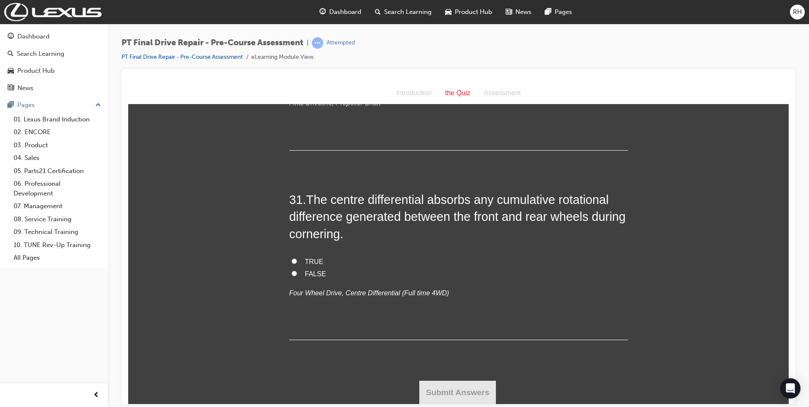
click at [292, 274] on input "FALSE" at bounding box center [295, 273] width 6 height 6
radio input "true"
click at [475, 392] on button "Submit Answers" at bounding box center [457, 393] width 77 height 24
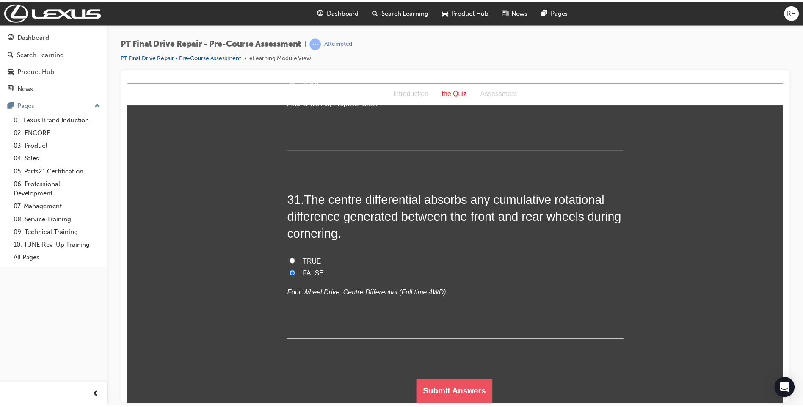
scroll to position [0, 0]
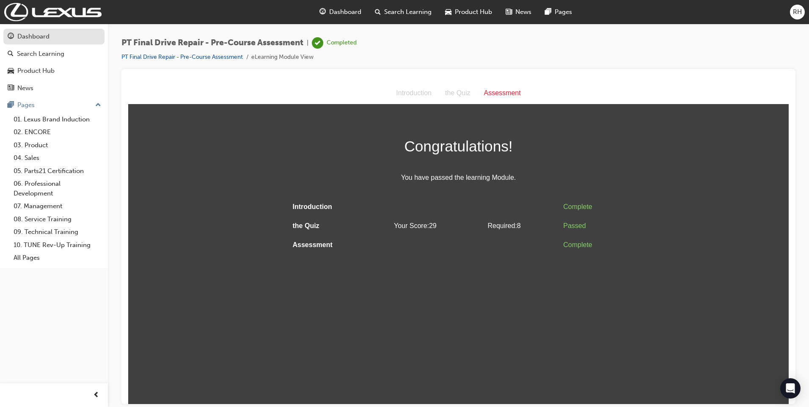
click at [39, 34] on div "Dashboard" at bounding box center [33, 37] width 32 height 10
